Goal: Obtain resource: Obtain resource

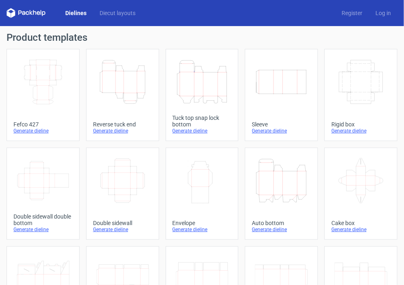
click at [192, 131] on div "Generate dieline" at bounding box center [201, 131] width 59 height 7
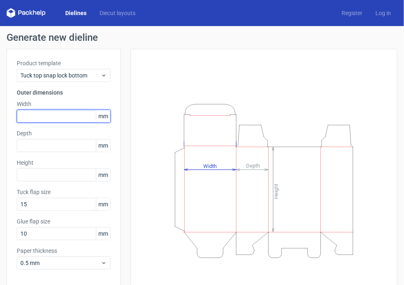
click at [40, 113] on input "text" at bounding box center [64, 116] width 94 height 13
type input "130"
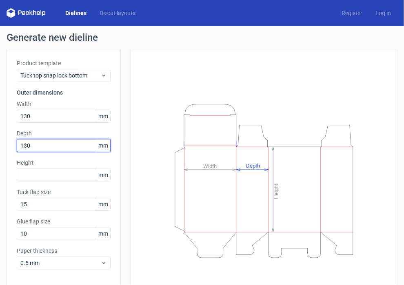
type input "130"
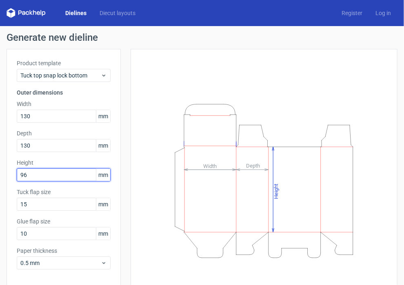
type input "96"
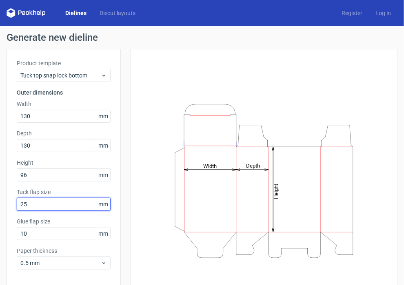
type input "25"
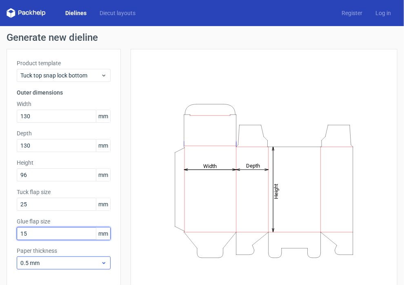
type input "15"
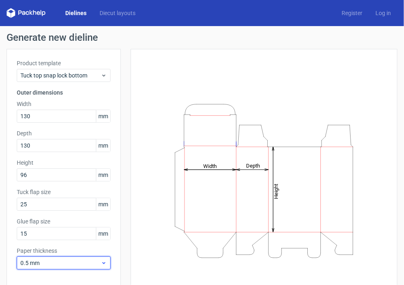
click at [103, 264] on icon at bounding box center [104, 263] width 6 height 7
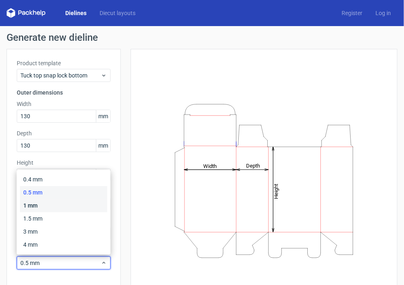
click at [73, 209] on div "1 mm" at bounding box center [63, 205] width 87 height 13
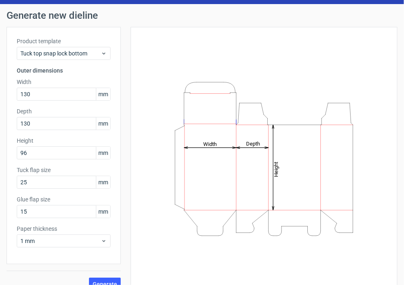
scroll to position [34, 0]
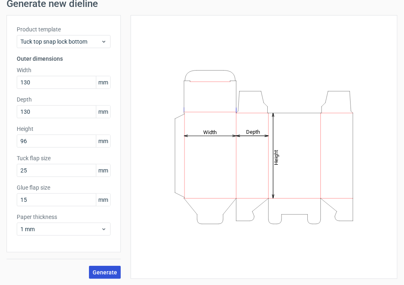
click at [101, 276] on button "Generate" at bounding box center [105, 272] width 32 height 13
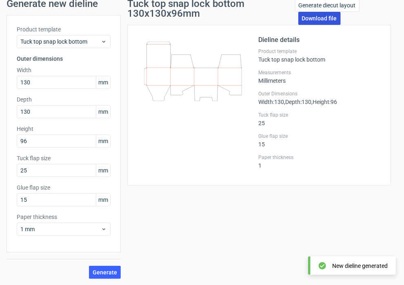
click at [308, 20] on link "Download file" at bounding box center [319, 18] width 42 height 13
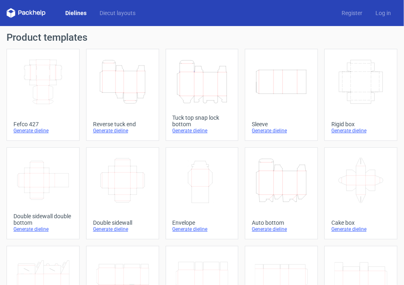
click at [191, 131] on div "Generate dieline" at bounding box center [201, 131] width 59 height 7
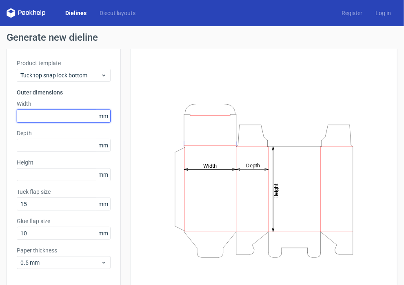
click at [47, 117] on input "text" at bounding box center [64, 116] width 94 height 13
type input "130"
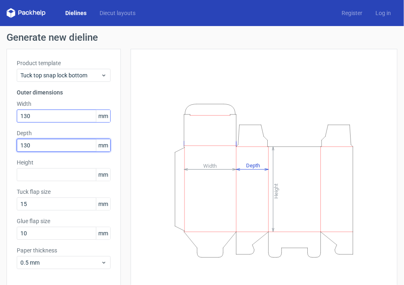
type input "130"
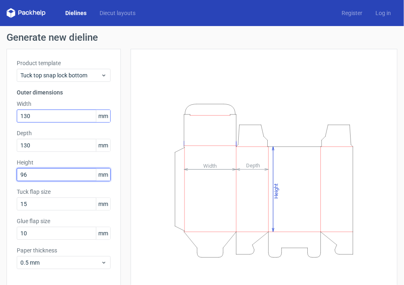
type input "96"
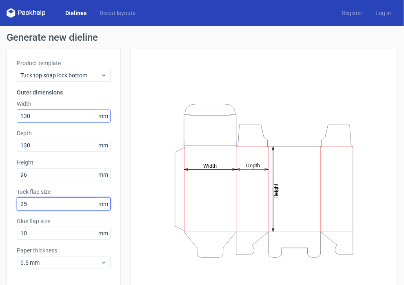
type input "25"
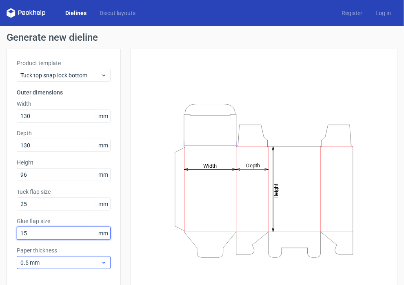
type input "15"
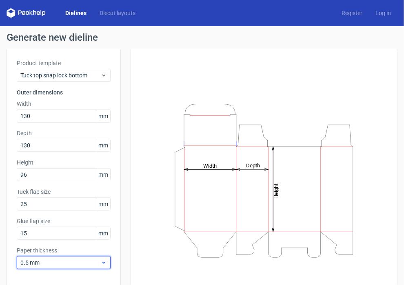
click at [105, 261] on icon at bounding box center [104, 263] width 6 height 7
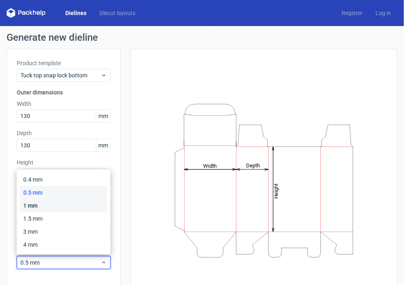
click at [47, 206] on div "1 mm" at bounding box center [63, 205] width 87 height 13
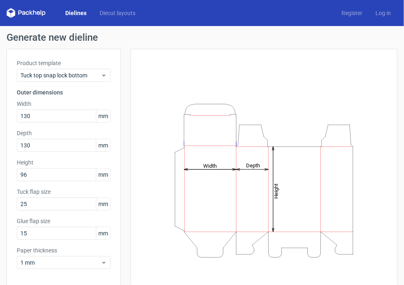
scroll to position [33, 0]
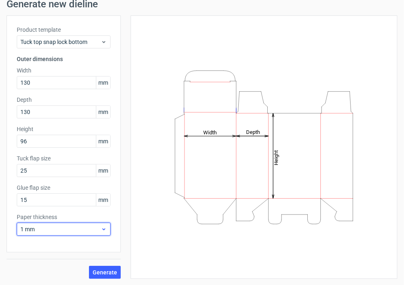
click at [105, 231] on icon at bounding box center [104, 229] width 6 height 7
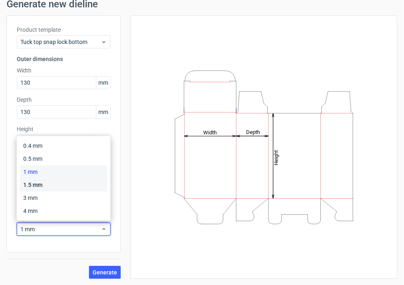
drag, startPoint x: 49, startPoint y: 185, endPoint x: 52, endPoint y: 192, distance: 7.0
click at [49, 185] on div "1.5 mm" at bounding box center [63, 185] width 87 height 13
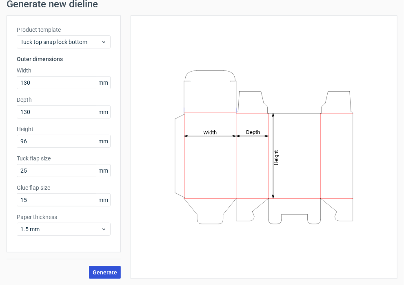
click at [106, 275] on span "Generate" at bounding box center [105, 273] width 24 height 6
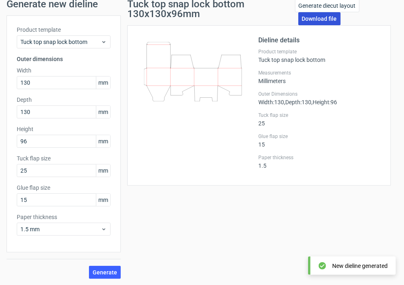
click at [320, 19] on link "Download file" at bounding box center [319, 18] width 42 height 13
click at [318, 21] on link "Download file" at bounding box center [319, 18] width 42 height 13
click at [103, 275] on span "Generate" at bounding box center [105, 273] width 24 height 6
click at [316, 16] on link "Download file" at bounding box center [319, 18] width 42 height 13
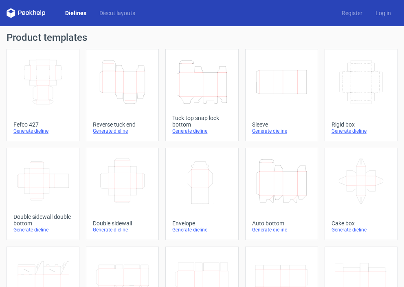
click at [196, 132] on div "Generate dieline" at bounding box center [201, 131] width 59 height 7
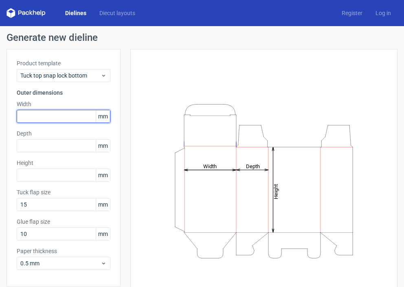
click at [55, 113] on input "text" at bounding box center [64, 116] width 94 height 13
type input "130"
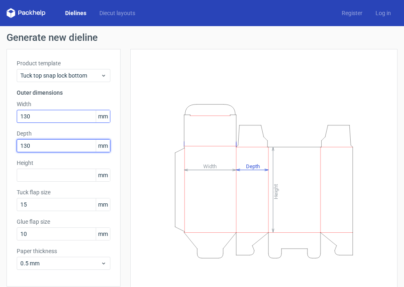
type input "130"
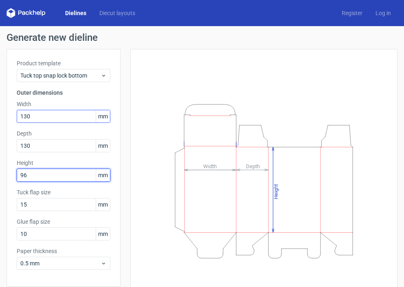
type input "96"
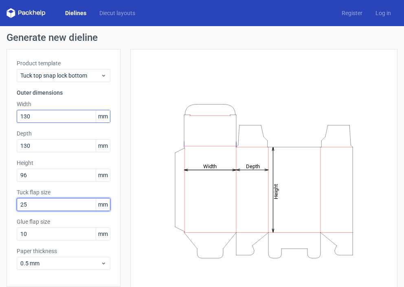
type input "25"
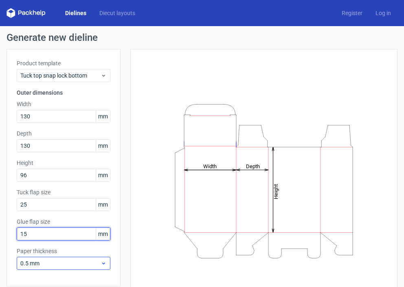
type input "15"
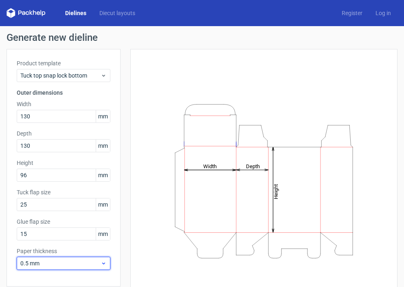
click at [105, 265] on icon at bounding box center [104, 263] width 6 height 7
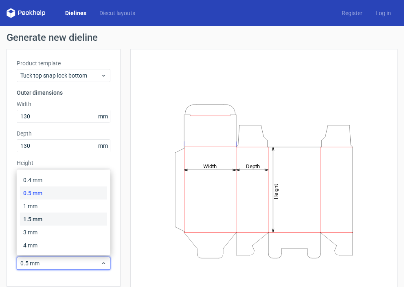
click at [42, 218] on div "1.5 mm" at bounding box center [63, 218] width 87 height 13
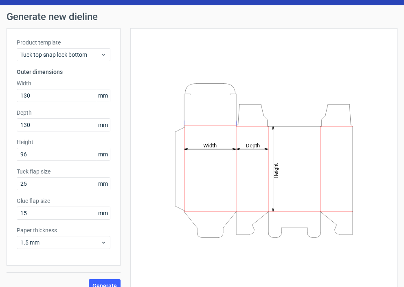
scroll to position [32, 0]
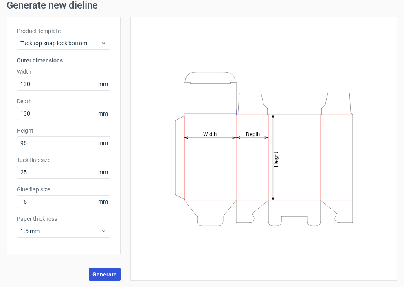
click at [108, 274] on span "Generate" at bounding box center [105, 274] width 24 height 6
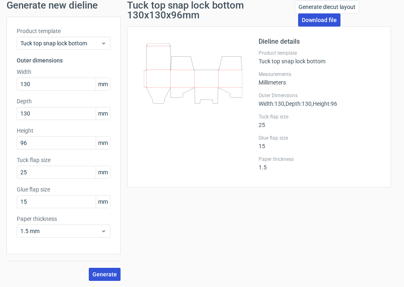
click at [318, 18] on link "Download file" at bounding box center [319, 19] width 42 height 13
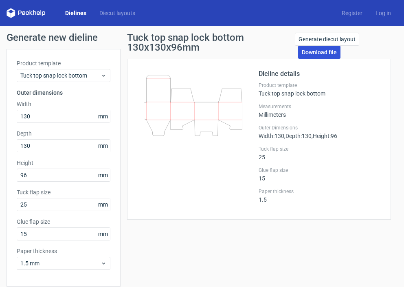
click at [311, 54] on link "Download file" at bounding box center [319, 52] width 42 height 13
click at [379, 14] on link "Log in" at bounding box center [383, 13] width 29 height 8
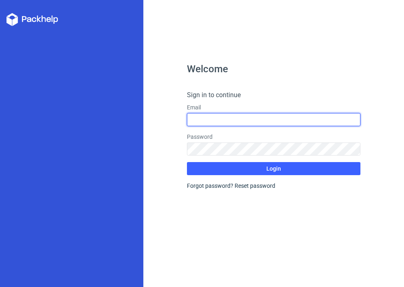
click at [217, 117] on input "text" at bounding box center [274, 119] width 174 height 13
type input "antzlee3@gmail.com"
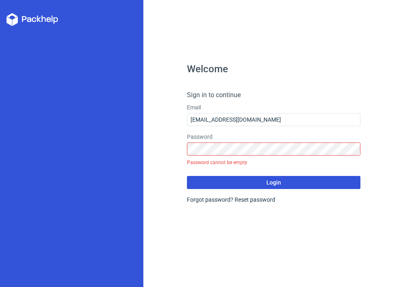
click at [215, 186] on form "Sign in to continue Email antzlee3@gmail.com Password Password cannot be empty …" at bounding box center [274, 146] width 174 height 113
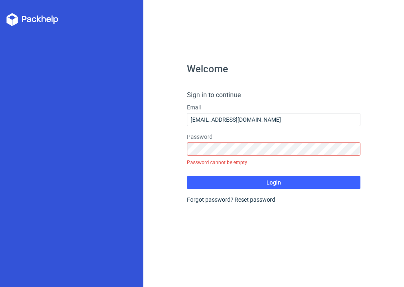
click at [216, 201] on div "Forgot password? Reset password" at bounding box center [274, 199] width 174 height 8
click at [245, 200] on link "Reset password" at bounding box center [255, 199] width 41 height 7
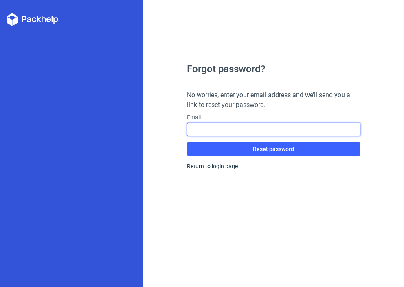
click at [234, 130] on input "text" at bounding box center [274, 129] width 174 height 13
type input "antzlee3@gmail.com"
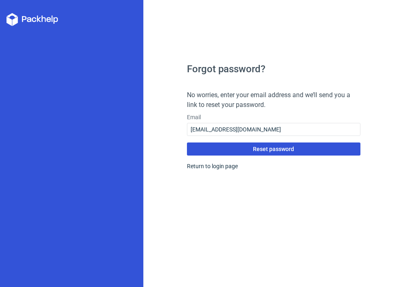
click at [234, 151] on button "Reset password" at bounding box center [274, 148] width 174 height 13
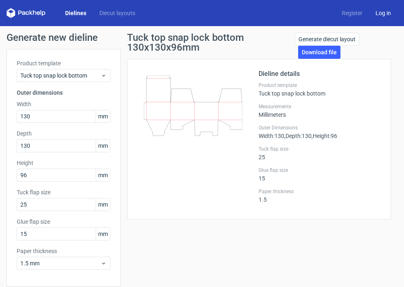
click at [374, 13] on link "Log in" at bounding box center [383, 13] width 29 height 8
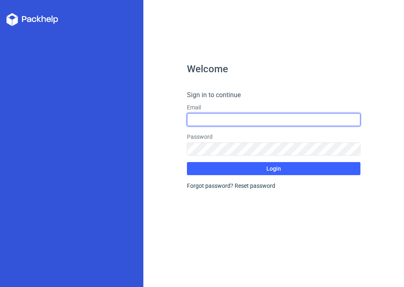
click at [199, 116] on input "text" at bounding box center [274, 119] width 174 height 13
type input "antzlee3@gmail.com"
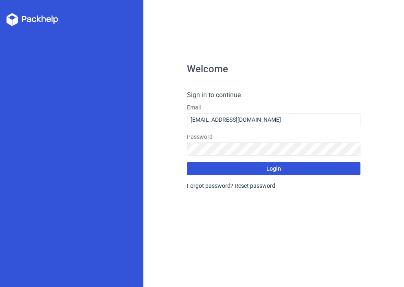
click at [241, 168] on button "Login" at bounding box center [274, 168] width 174 height 13
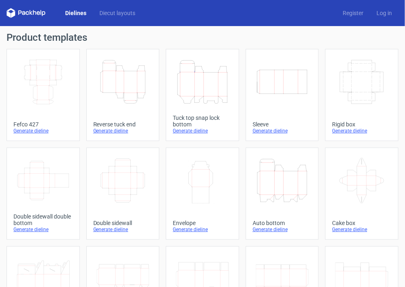
click at [190, 133] on div "Generate dieline" at bounding box center [203, 131] width 60 height 7
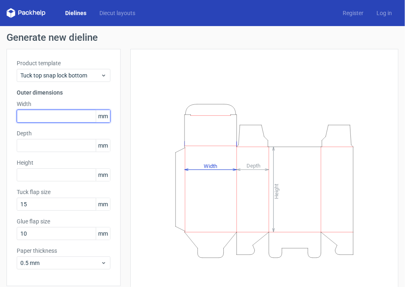
click at [48, 115] on input "text" at bounding box center [64, 116] width 94 height 13
type input "130"
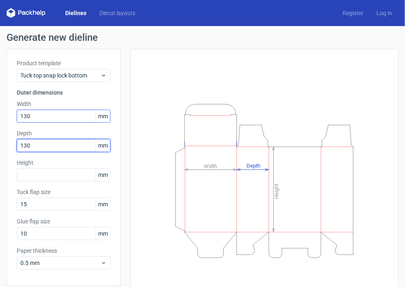
type input "130"
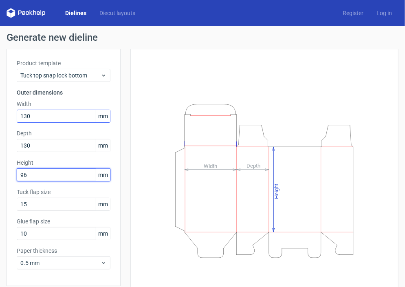
type input "96"
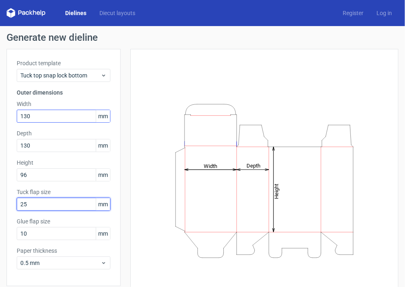
type input "25"
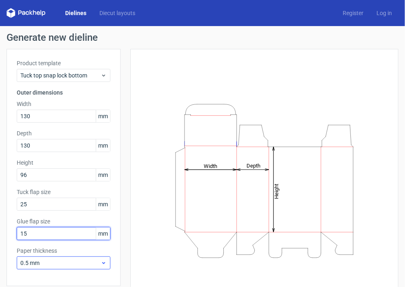
type input "15"
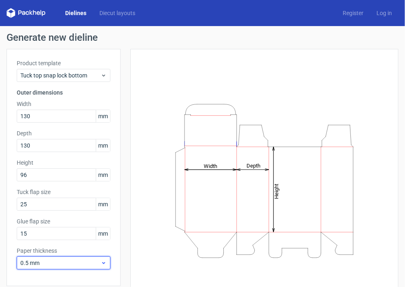
click at [106, 261] on icon at bounding box center [104, 263] width 6 height 7
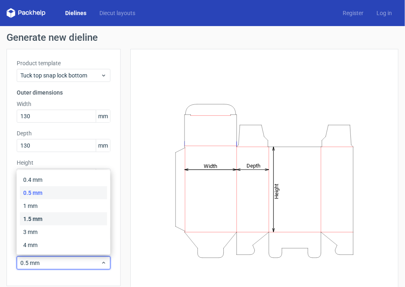
click at [47, 221] on div "1.5 mm" at bounding box center [63, 218] width 87 height 13
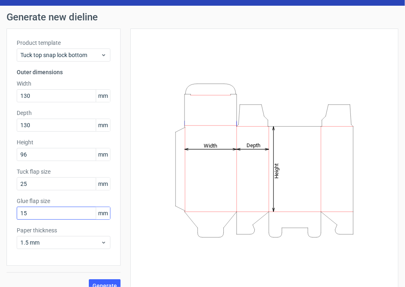
scroll to position [32, 0]
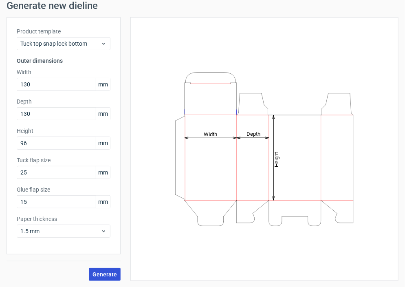
click at [101, 272] on span "Generate" at bounding box center [105, 275] width 24 height 6
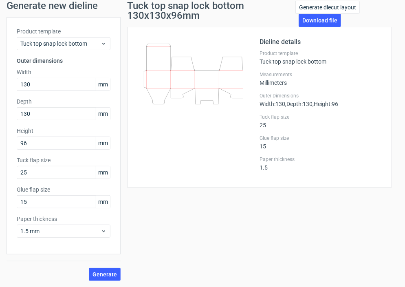
click at [199, 79] on icon at bounding box center [193, 74] width 99 height 61
click at [105, 274] on span "Generate" at bounding box center [105, 275] width 24 height 6
click at [306, 18] on link "Download file" at bounding box center [320, 20] width 42 height 13
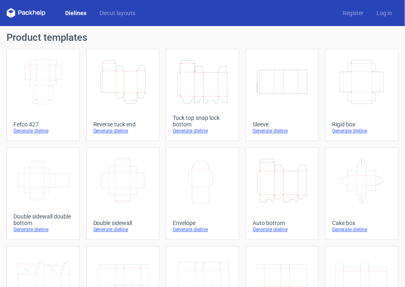
click at [183, 133] on div "Generate dieline" at bounding box center [203, 131] width 60 height 7
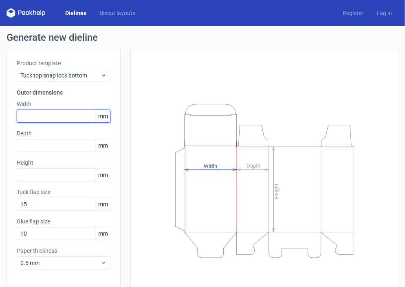
click at [57, 118] on input "text" at bounding box center [64, 116] width 94 height 13
type input "130"
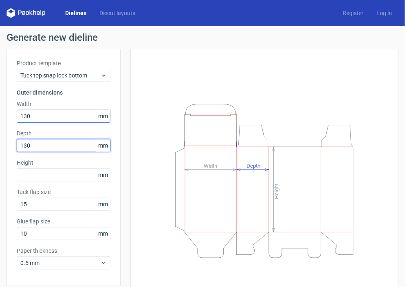
type input "130"
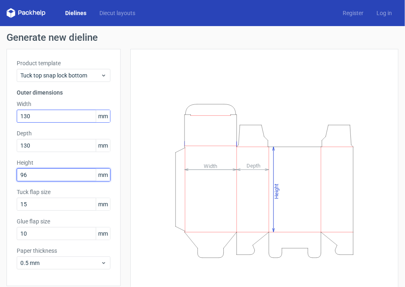
type input "96"
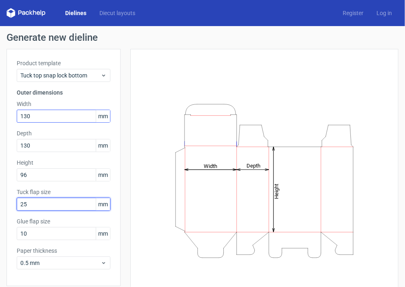
type input "25"
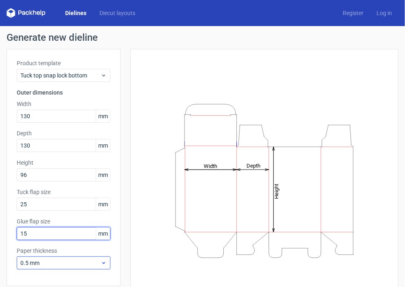
type input "15"
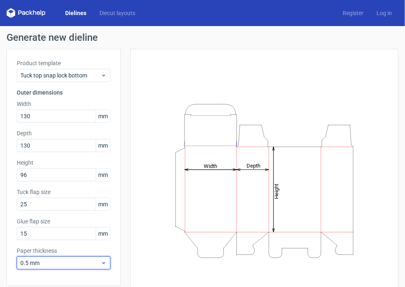
click at [104, 263] on use at bounding box center [103, 263] width 3 height 2
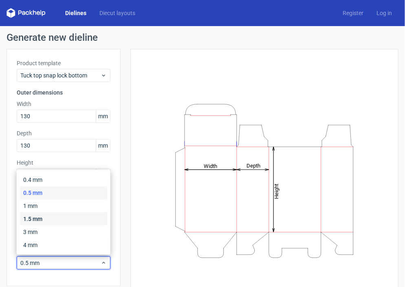
click at [59, 222] on div "1.5 mm" at bounding box center [63, 218] width 87 height 13
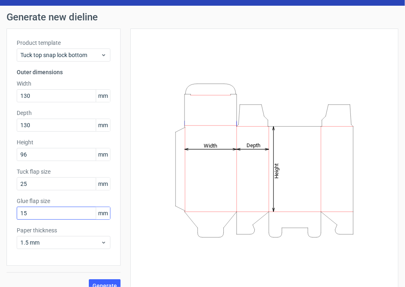
scroll to position [32, 0]
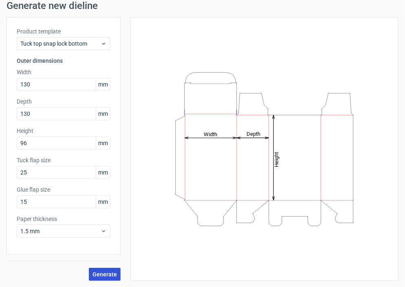
click at [106, 272] on span "Generate" at bounding box center [105, 275] width 24 height 6
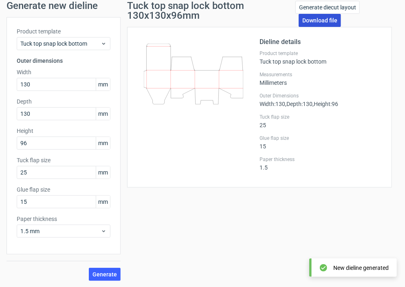
click at [311, 22] on link "Download file" at bounding box center [320, 20] width 42 height 13
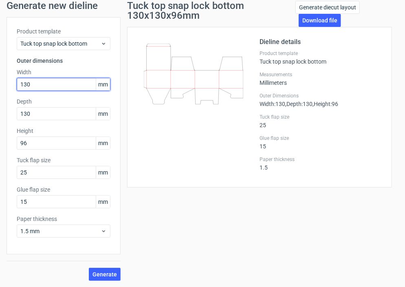
drag, startPoint x: 33, startPoint y: 83, endPoint x: 13, endPoint y: 83, distance: 20.0
click at [13, 83] on div "Product template Tuck top snap lock bottom Outer dimensions Width 130 mm Depth …" at bounding box center [64, 135] width 114 height 237
type input "235"
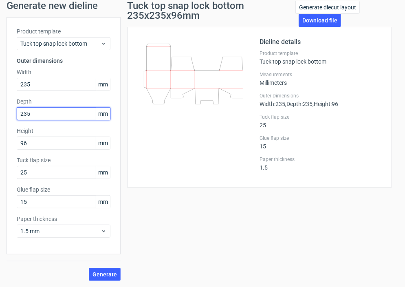
type input "235"
click at [102, 272] on span "Generate" at bounding box center [105, 275] width 24 height 6
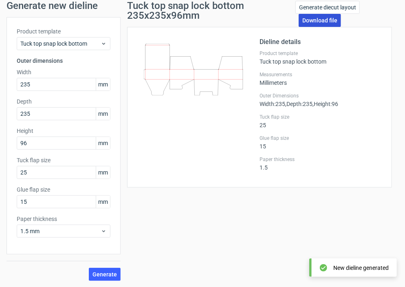
click at [308, 20] on link "Download file" at bounding box center [320, 20] width 42 height 13
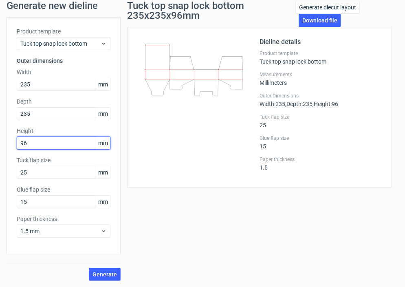
drag, startPoint x: 35, startPoint y: 140, endPoint x: 7, endPoint y: 144, distance: 29.2
click at [7, 144] on div "Product template Tuck top snap lock bottom Outer dimensions Width 235 mm Depth …" at bounding box center [64, 135] width 114 height 237
type input "125"
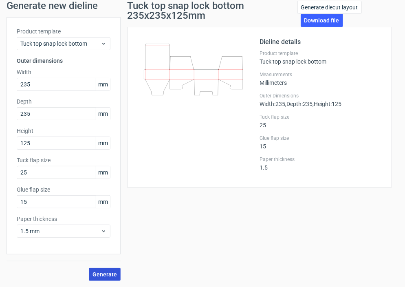
click at [112, 272] on span "Generate" at bounding box center [105, 275] width 24 height 6
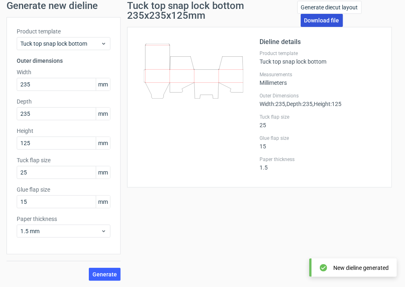
click at [315, 21] on link "Download file" at bounding box center [322, 20] width 42 height 13
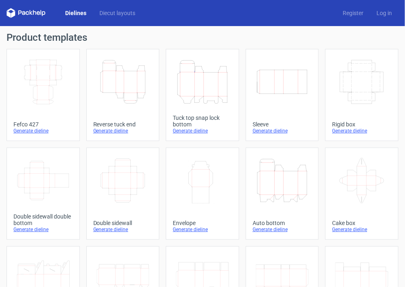
click at [275, 230] on div "Generate dieline" at bounding box center [283, 229] width 60 height 7
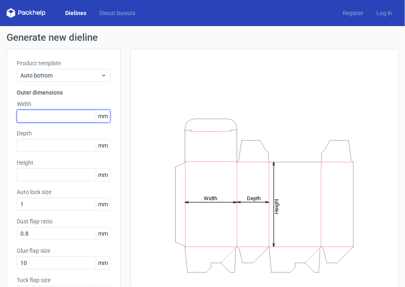
click at [44, 115] on input "text" at bounding box center [64, 116] width 94 height 13
type input "130"
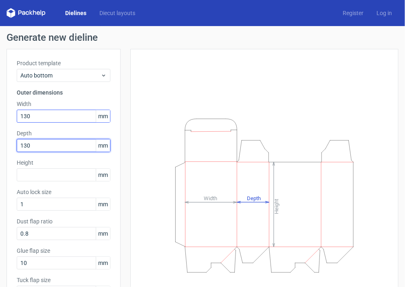
type input "130"
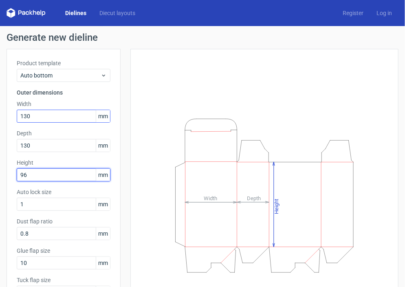
type input "96"
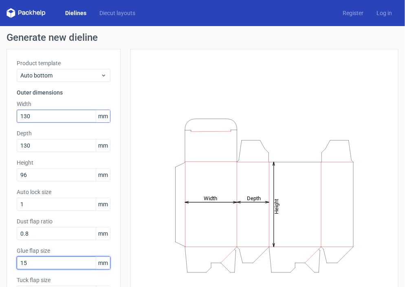
type input "15"
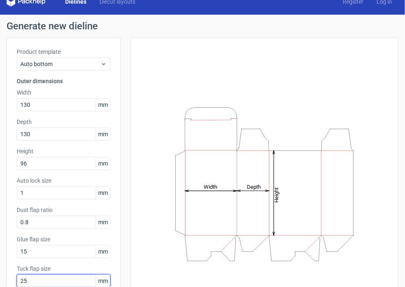
scroll to position [61, 0]
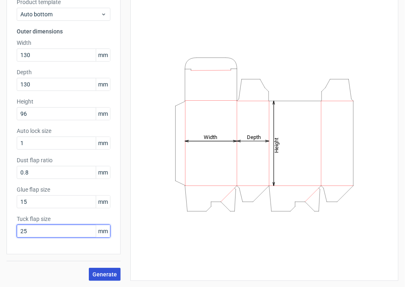
type input "25"
click at [104, 274] on span "Generate" at bounding box center [105, 275] width 24 height 6
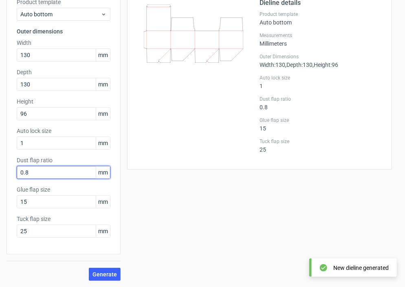
click at [26, 172] on input "0.8" at bounding box center [64, 172] width 94 height 13
drag, startPoint x: 34, startPoint y: 168, endPoint x: -1, endPoint y: 171, distance: 35.2
click at [0, 171] on html "Dielines Diecut layouts Register Log in Generate new dieline Product template A…" at bounding box center [202, 143] width 405 height 287
type input "1"
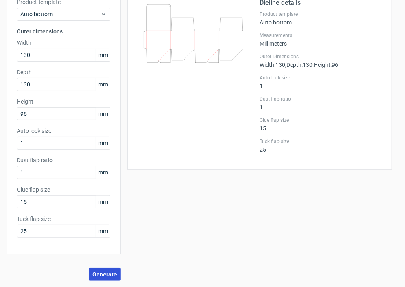
click at [105, 272] on span "Generate" at bounding box center [105, 275] width 24 height 6
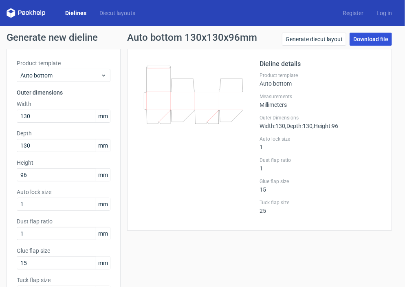
click at [366, 42] on link "Download file" at bounding box center [371, 39] width 42 height 13
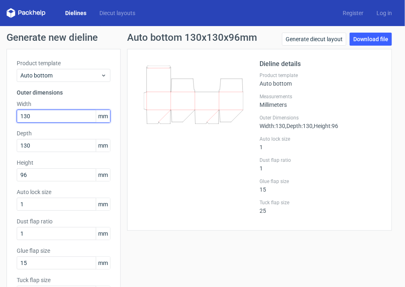
drag, startPoint x: 34, startPoint y: 115, endPoint x: 8, endPoint y: 116, distance: 26.5
click at [8, 116] on div "Product template Auto bottom Outer dimensions Width 130 mm Depth 130 mm Height …" at bounding box center [64, 182] width 114 height 267
type input "235"
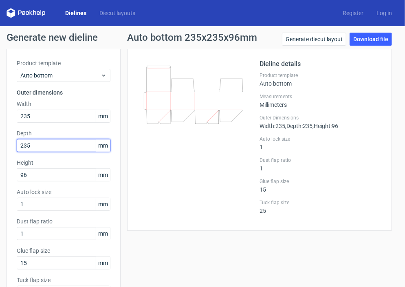
type input "235"
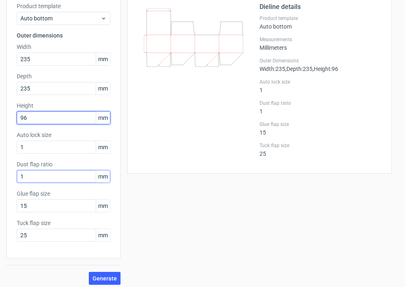
scroll to position [61, 0]
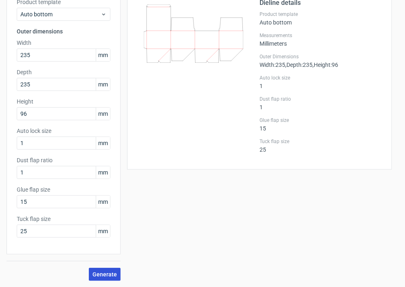
click at [113, 274] on span "Generate" at bounding box center [105, 275] width 24 height 6
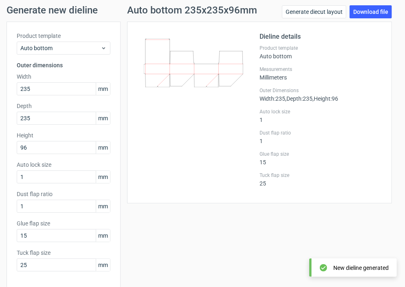
scroll to position [0, 0]
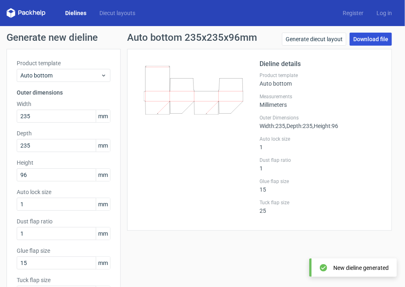
click at [366, 37] on link "Download file" at bounding box center [371, 39] width 42 height 13
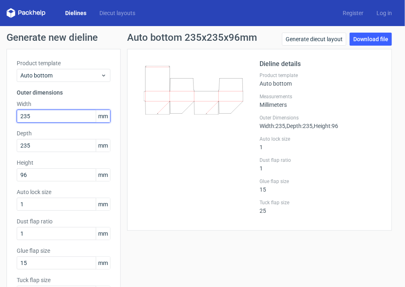
drag, startPoint x: 38, startPoint y: 119, endPoint x: 13, endPoint y: 117, distance: 25.3
click at [13, 117] on div "Product template Auto bottom Outer dimensions Width 235 mm Depth 235 mm Height …" at bounding box center [64, 182] width 114 height 267
drag, startPoint x: 32, startPoint y: 115, endPoint x: 5, endPoint y: 115, distance: 26.5
click at [5, 115] on div "Generate new dieline Product template Auto bottom Outer dimensions Width 235 mm…" at bounding box center [202, 187] width 405 height 322
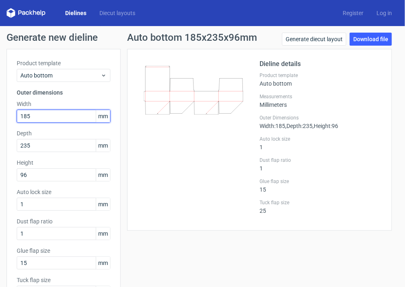
type input "185"
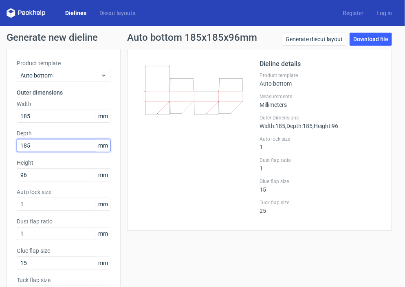
type input "185"
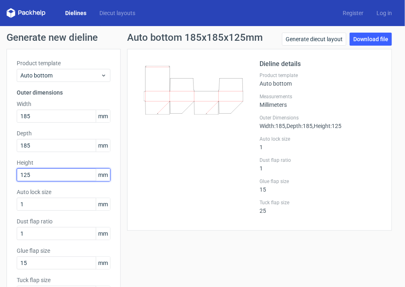
type input "125"
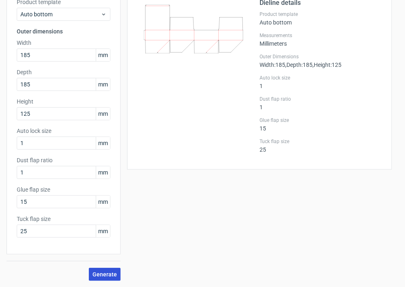
click at [102, 273] on span "Generate" at bounding box center [105, 275] width 24 height 6
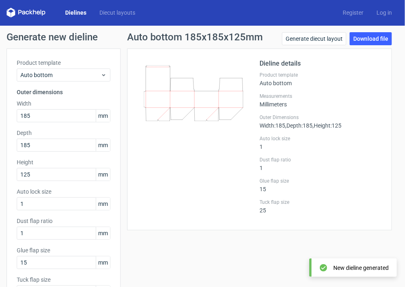
scroll to position [0, 0]
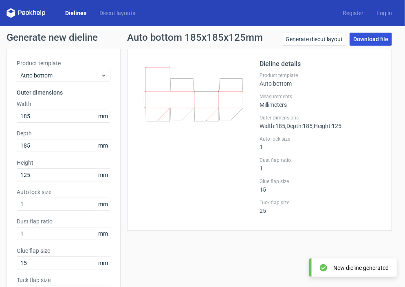
click at [359, 35] on link "Download file" at bounding box center [371, 39] width 42 height 13
click at [77, 223] on label "Dust flap ratio" at bounding box center [64, 221] width 94 height 8
click at [75, 13] on link "Dielines" at bounding box center [76, 13] width 34 height 8
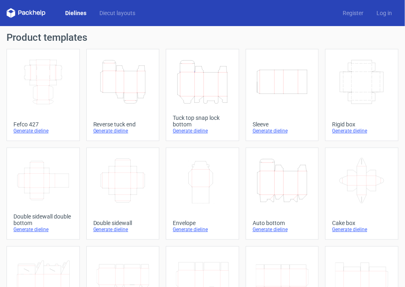
click at [191, 132] on div "Generate dieline" at bounding box center [203, 131] width 60 height 7
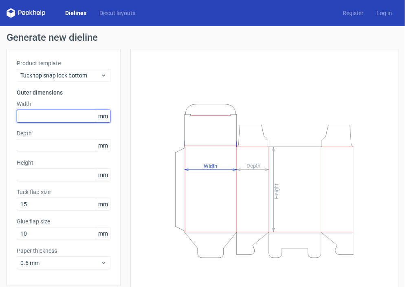
click at [45, 118] on input "text" at bounding box center [64, 116] width 94 height 13
type input "185"
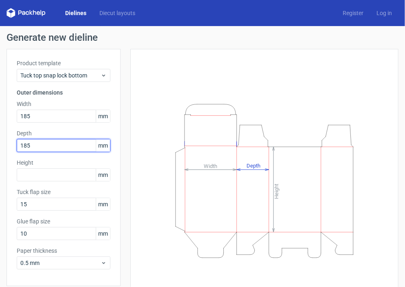
type input "185"
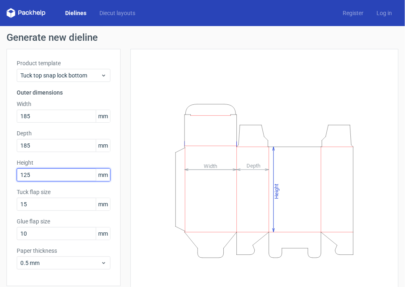
type input "125"
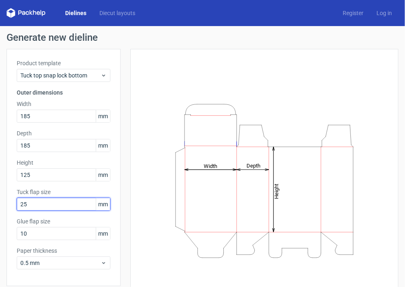
type input "25"
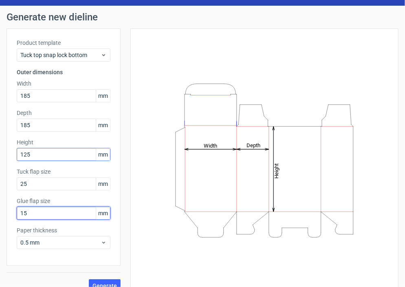
scroll to position [32, 0]
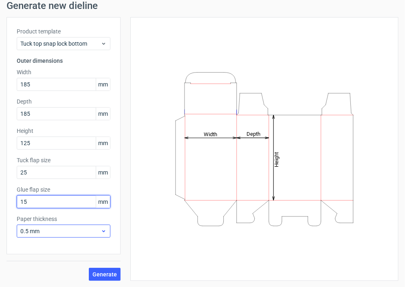
type input "15"
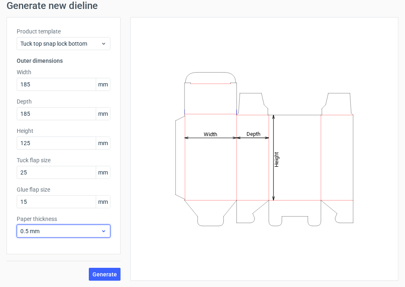
click at [102, 231] on icon at bounding box center [104, 231] width 6 height 7
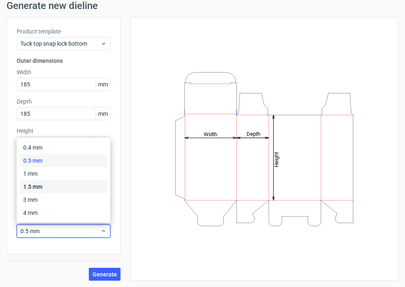
click at [44, 185] on div "1.5 mm" at bounding box center [63, 186] width 87 height 13
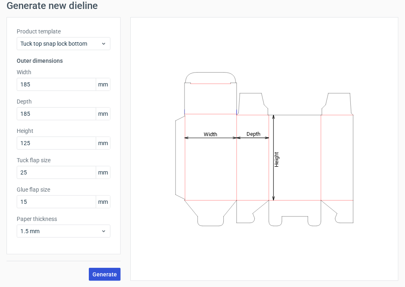
click at [99, 272] on span "Generate" at bounding box center [105, 275] width 24 height 6
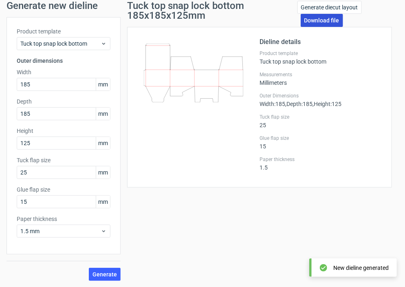
click at [319, 21] on link "Download file" at bounding box center [322, 20] width 42 height 13
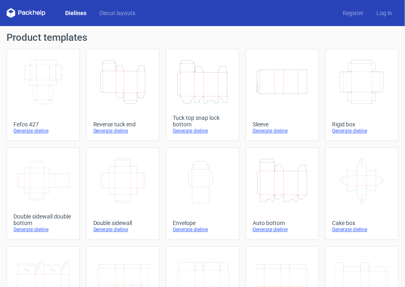
click at [28, 9] on icon at bounding box center [26, 13] width 39 height 10
click at [29, 12] on icon at bounding box center [27, 13] width 3 height 4
click at [25, 16] on icon at bounding box center [26, 13] width 39 height 10
click at [24, 13] on icon at bounding box center [23, 13] width 3 height 4
click at [8, 12] on polygon at bounding box center [9, 14] width 4 height 7
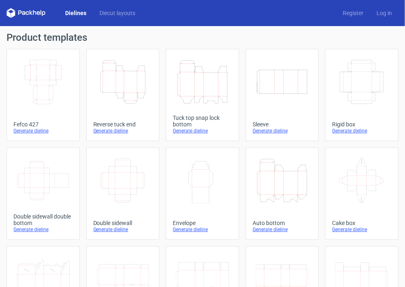
click at [108, 129] on div "Generate dieline" at bounding box center [123, 131] width 60 height 7
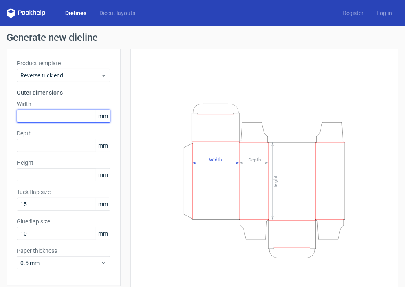
click at [49, 115] on input "text" at bounding box center [64, 116] width 94 height 13
type input "50"
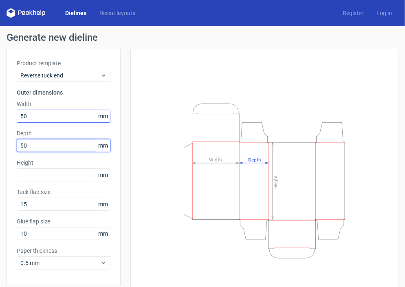
type input "50"
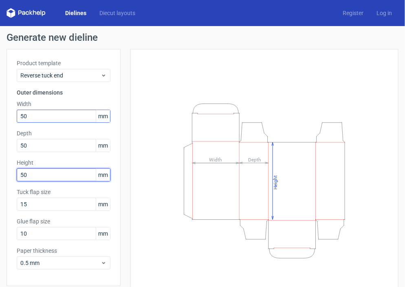
type input "50"
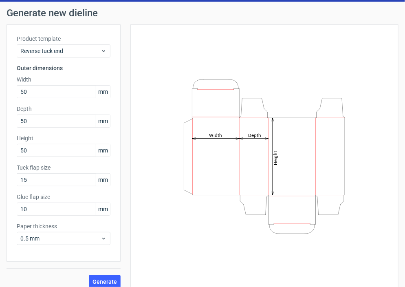
scroll to position [32, 0]
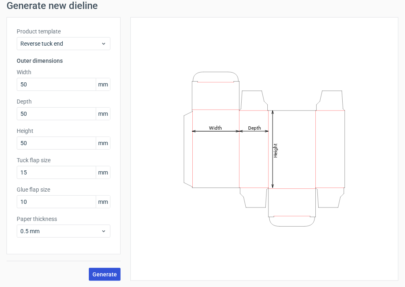
click at [102, 272] on span "Generate" at bounding box center [105, 275] width 24 height 6
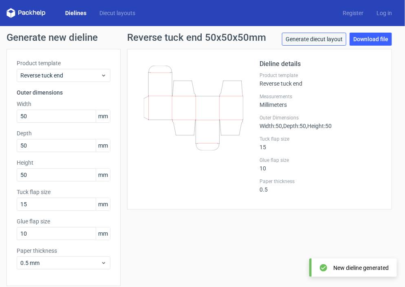
click at [311, 40] on link "Generate diecut layout" at bounding box center [314, 39] width 64 height 13
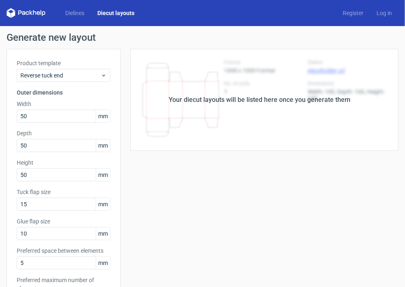
click at [298, 94] on div "Your diecut layouts will be listed here once you generate them" at bounding box center [260, 100] width 278 height 102
click at [296, 105] on div "Your diecut layouts will be listed here once you generate them" at bounding box center [260, 100] width 278 height 102
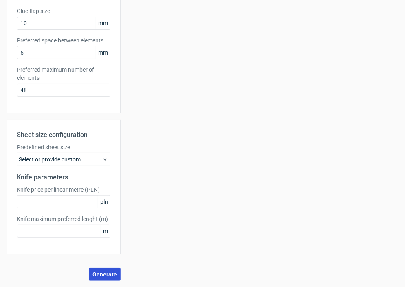
click at [112, 272] on span "Generate" at bounding box center [105, 275] width 24 height 6
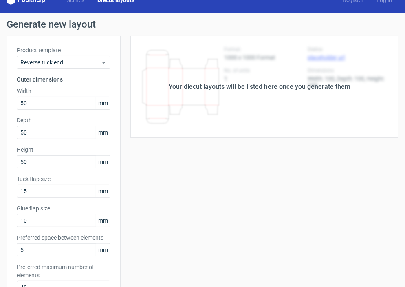
scroll to position [0, 0]
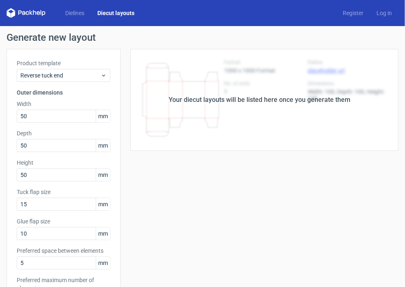
click at [271, 99] on div "Your diecut layouts will be listed here once you generate them" at bounding box center [260, 100] width 182 height 10
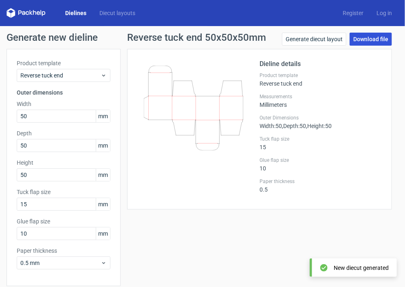
click at [376, 40] on link "Download file" at bounding box center [371, 39] width 42 height 13
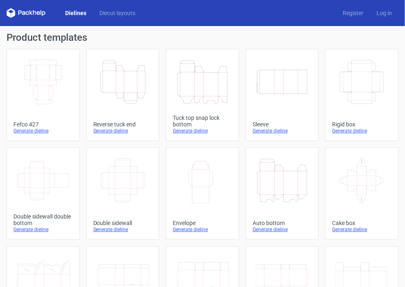
click at [189, 133] on div "Generate dieline" at bounding box center [203, 131] width 60 height 7
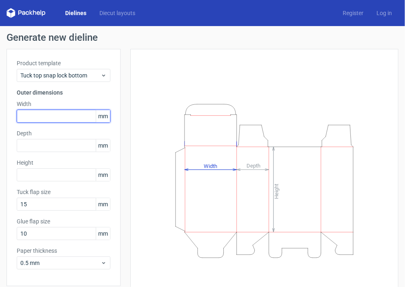
click at [62, 115] on input "text" at bounding box center [64, 116] width 94 height 13
type input "50"
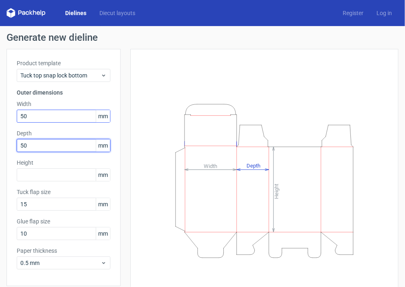
type input "50"
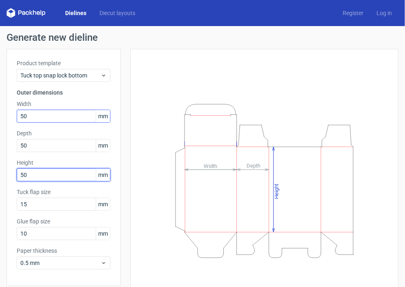
type input "50"
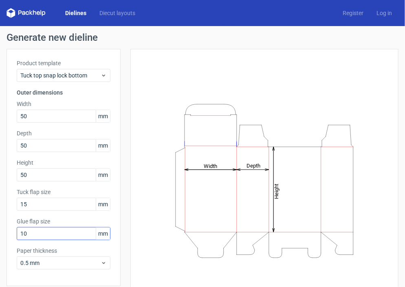
scroll to position [32, 0]
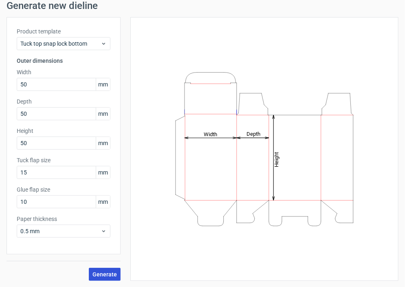
click at [102, 275] on span "Generate" at bounding box center [105, 275] width 24 height 6
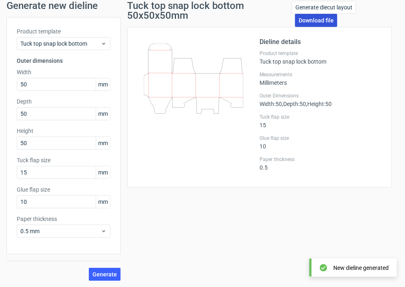
click at [305, 22] on link "Download file" at bounding box center [316, 20] width 42 height 13
